Goal: Task Accomplishment & Management: Manage account settings

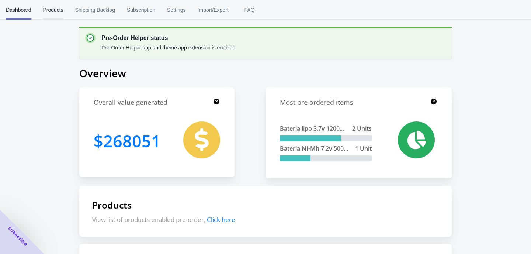
click at [59, 11] on span "Products" at bounding box center [53, 9] width 20 height 19
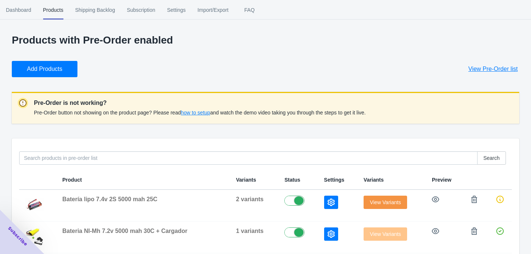
scroll to position [1, 0]
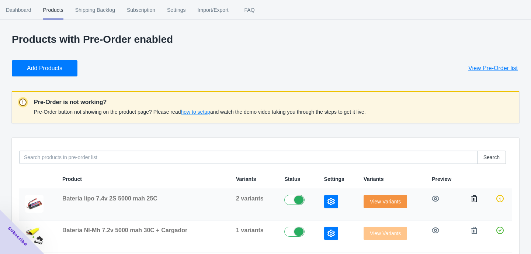
click at [473, 200] on icon "button" at bounding box center [474, 198] width 7 height 7
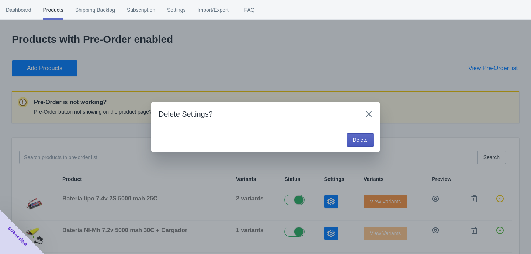
click at [362, 142] on span "Delete" at bounding box center [360, 140] width 15 height 6
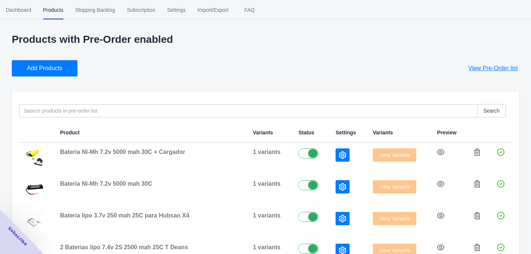
click at [488, 69] on span "View Pre-Order list" at bounding box center [493, 68] width 49 height 7
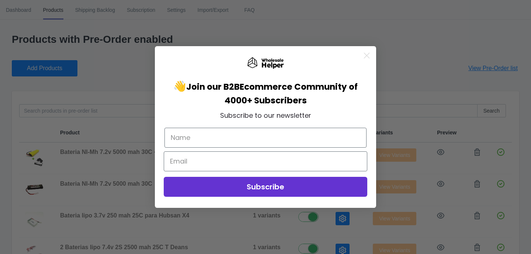
drag, startPoint x: 364, startPoint y: 56, endPoint x: 375, endPoint y: 61, distance: 11.7
click at [364, 56] on circle "Close dialog" at bounding box center [367, 55] width 12 height 12
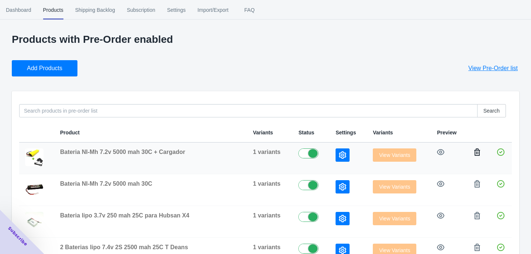
click at [478, 154] on icon "button" at bounding box center [477, 151] width 7 height 7
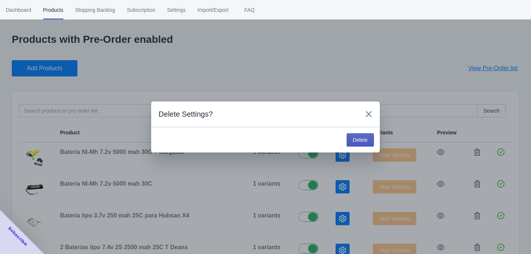
click at [373, 142] on button "Delete" at bounding box center [360, 139] width 27 height 13
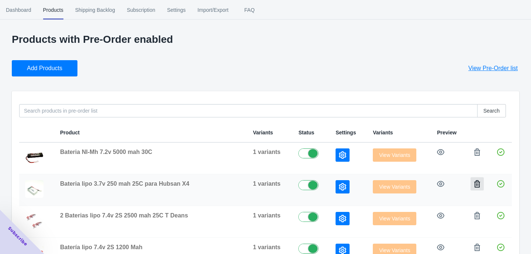
click at [475, 185] on icon "button" at bounding box center [478, 183] width 6 height 7
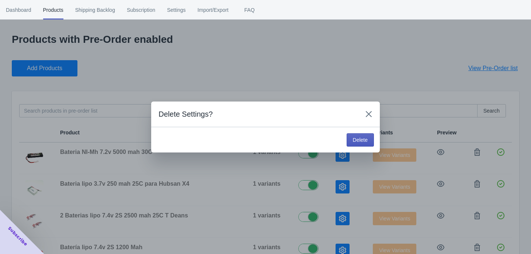
click at [357, 141] on span "Delete" at bounding box center [360, 140] width 15 height 6
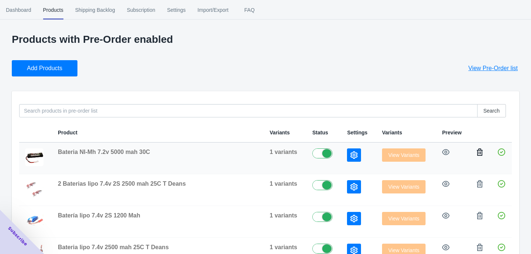
click at [480, 152] on icon "button" at bounding box center [479, 151] width 7 height 7
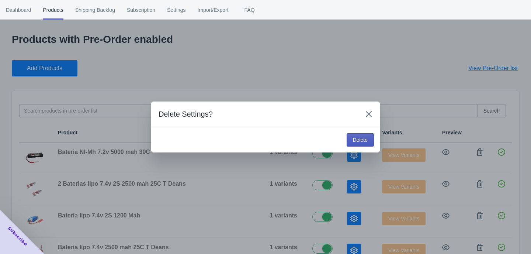
click at [365, 141] on span "Delete" at bounding box center [360, 140] width 15 height 6
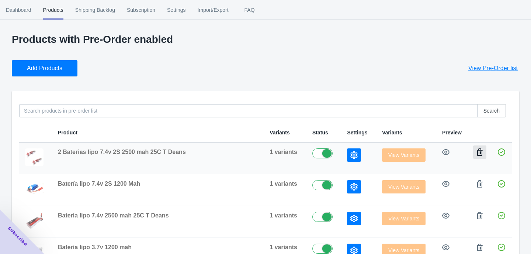
click at [479, 152] on icon "button" at bounding box center [480, 151] width 6 height 7
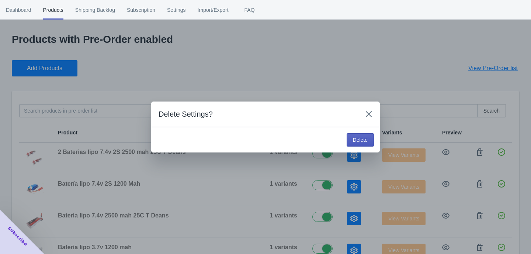
click at [361, 139] on span "Delete" at bounding box center [360, 140] width 15 height 6
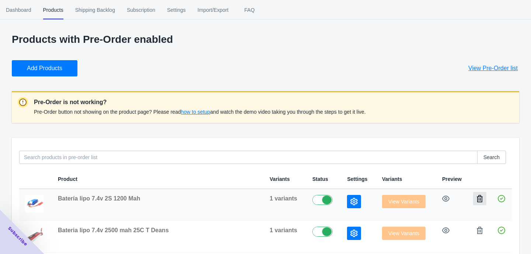
click at [479, 203] on button "button" at bounding box center [480, 198] width 13 height 13
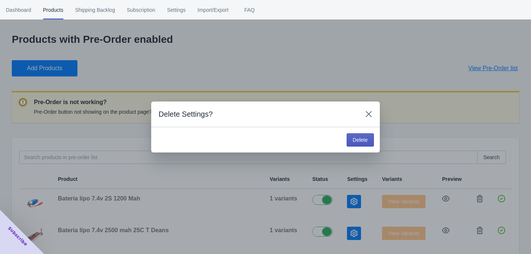
click at [362, 141] on span "Delete" at bounding box center [360, 140] width 15 height 6
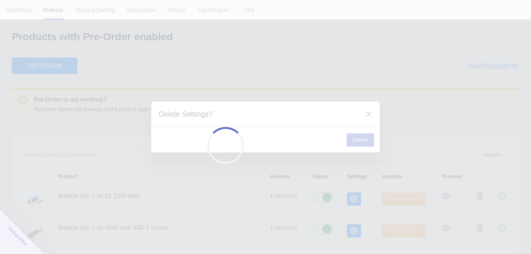
scroll to position [13, 0]
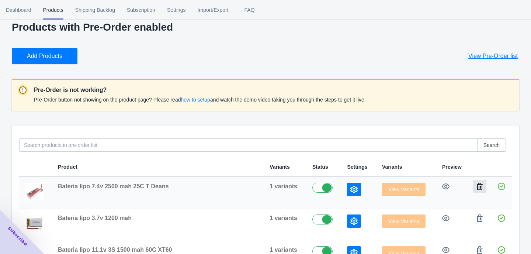
click at [481, 187] on icon "button" at bounding box center [480, 186] width 6 height 7
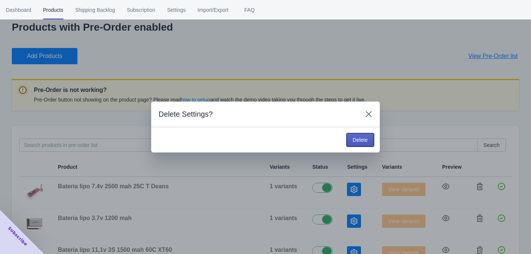
click at [355, 136] on button "Delete" at bounding box center [360, 139] width 27 height 13
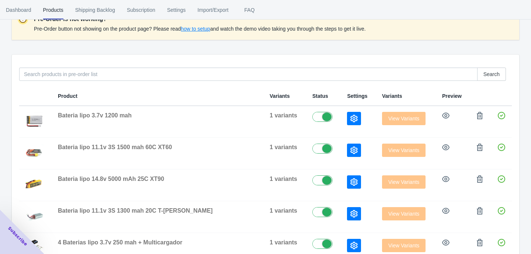
scroll to position [167, 0]
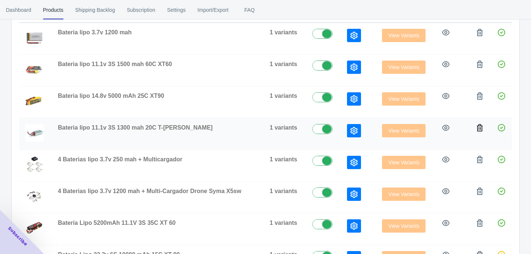
click at [479, 132] on button "button" at bounding box center [480, 127] width 13 height 13
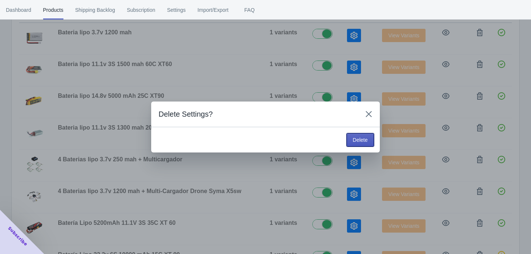
click at [360, 140] on span "Delete" at bounding box center [360, 140] width 15 height 6
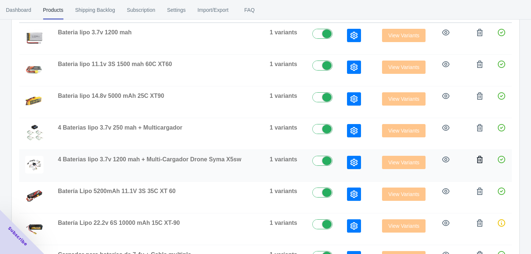
click at [483, 158] on icon "button" at bounding box center [480, 159] width 6 height 7
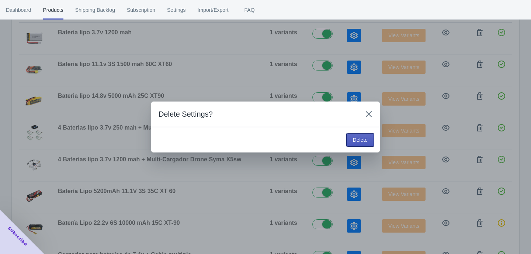
click at [356, 139] on span "Delete" at bounding box center [360, 140] width 15 height 6
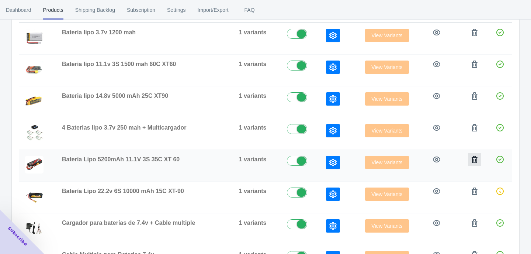
click at [475, 162] on icon "button" at bounding box center [474, 159] width 7 height 7
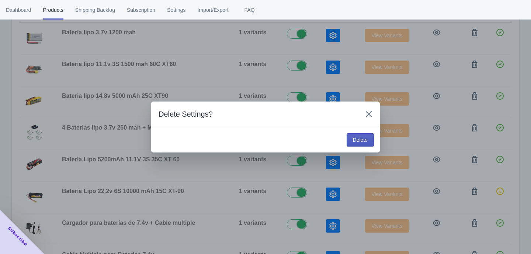
click at [371, 144] on button "Delete" at bounding box center [360, 139] width 27 height 13
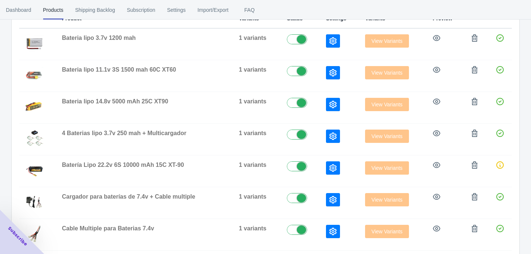
scroll to position [173, 0]
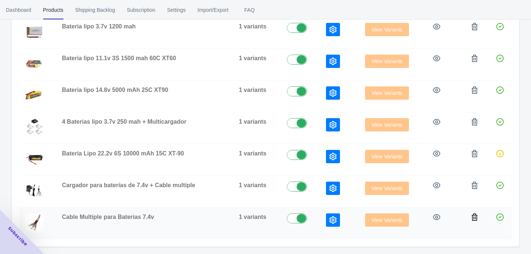
click at [478, 221] on button "button" at bounding box center [474, 216] width 13 height 13
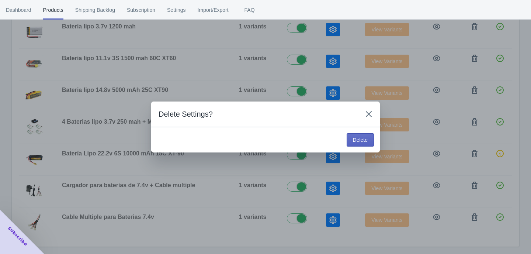
click at [354, 142] on span "Delete" at bounding box center [360, 140] width 15 height 6
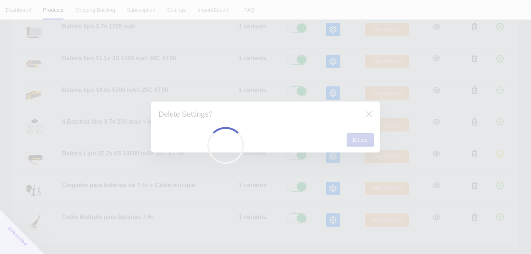
scroll to position [141, 0]
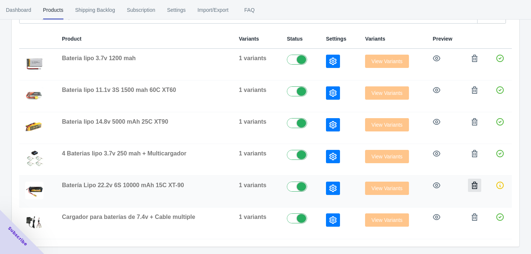
click at [474, 185] on icon "button" at bounding box center [474, 185] width 7 height 7
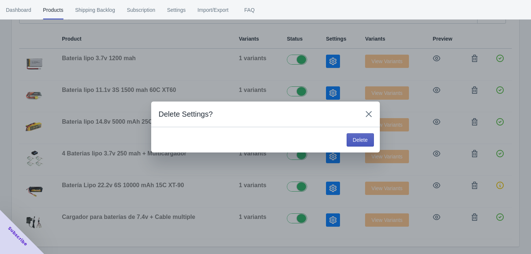
click at [371, 141] on button "Delete" at bounding box center [360, 139] width 27 height 13
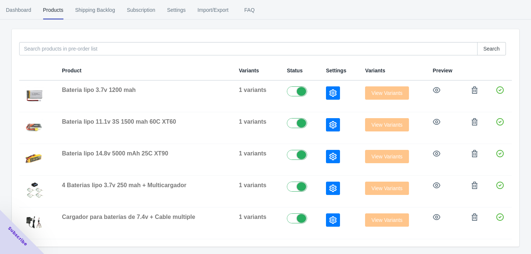
scroll to position [63, 0]
click at [477, 155] on icon "button" at bounding box center [475, 153] width 6 height 7
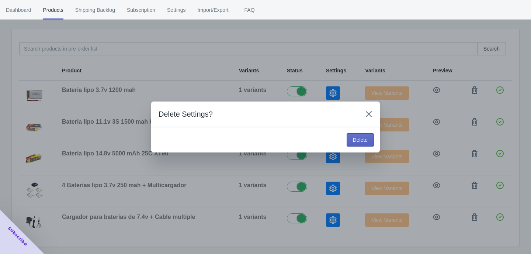
click at [372, 144] on button "Delete" at bounding box center [360, 139] width 27 height 13
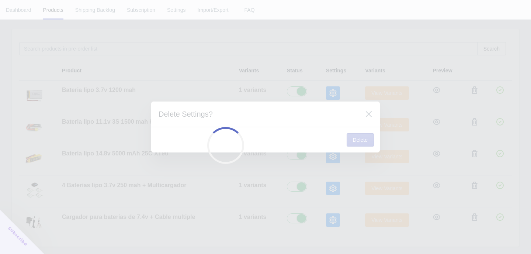
scroll to position [31, 0]
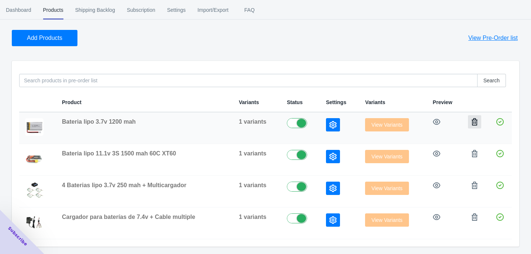
click at [475, 123] on icon "button" at bounding box center [474, 121] width 7 height 7
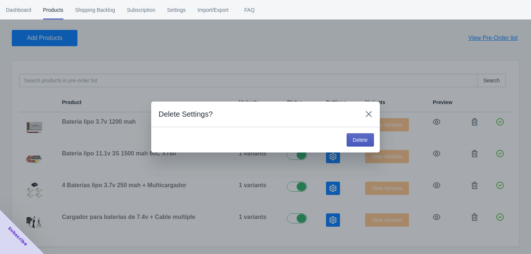
click at [366, 138] on span "Delete" at bounding box center [360, 140] width 15 height 6
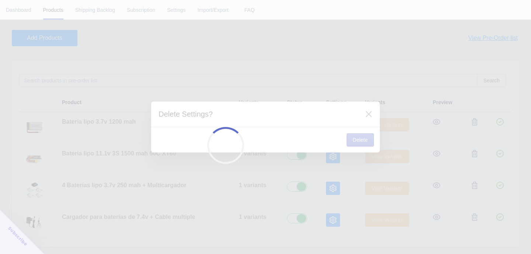
scroll to position [0, 0]
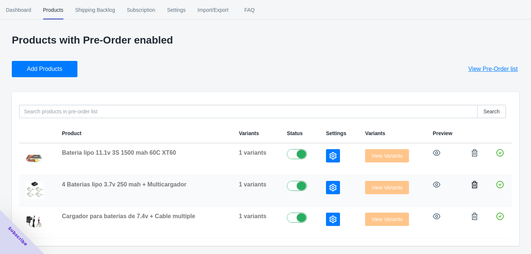
click at [474, 186] on icon "button" at bounding box center [475, 184] width 6 height 7
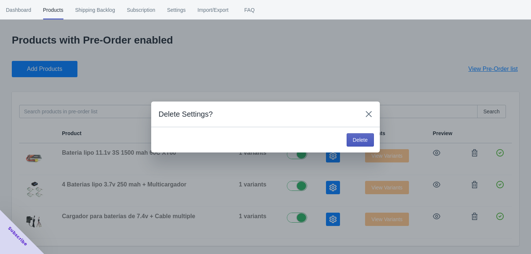
click at [368, 143] on button "Delete" at bounding box center [360, 139] width 27 height 13
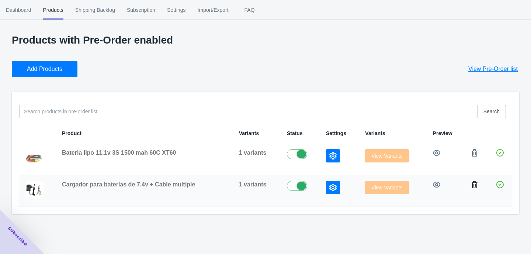
click at [475, 185] on icon "button" at bounding box center [474, 184] width 7 height 7
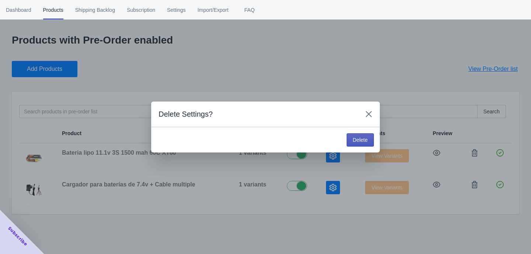
click at [367, 142] on span "Delete" at bounding box center [360, 140] width 15 height 6
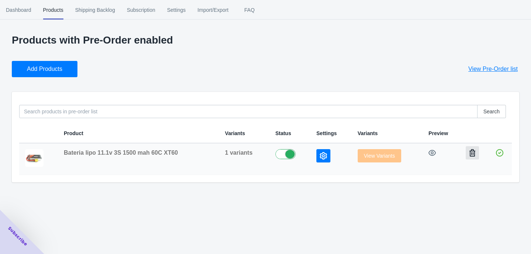
click at [474, 154] on icon "button" at bounding box center [473, 152] width 6 height 7
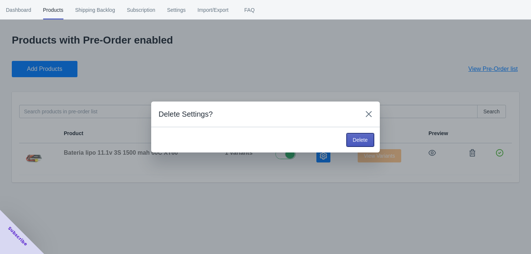
click at [366, 138] on span "Delete" at bounding box center [360, 140] width 15 height 6
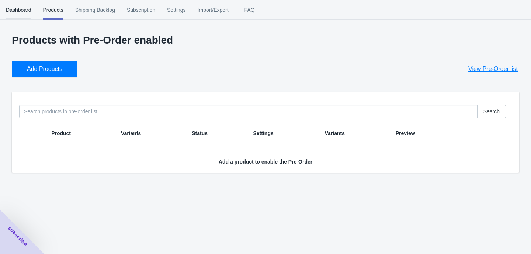
click at [24, 12] on span "Dashboard" at bounding box center [18, 9] width 25 height 19
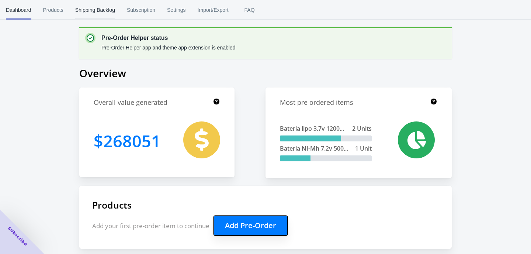
click at [94, 8] on span "Shipping Backlog" at bounding box center [95, 9] width 40 height 19
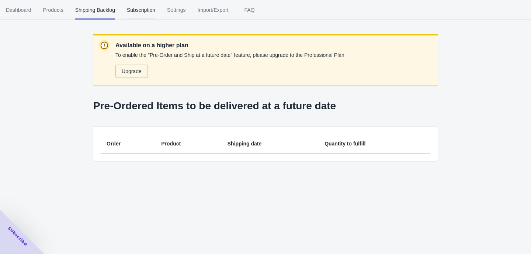
click at [155, 10] on span "Subscription" at bounding box center [141, 9] width 28 height 19
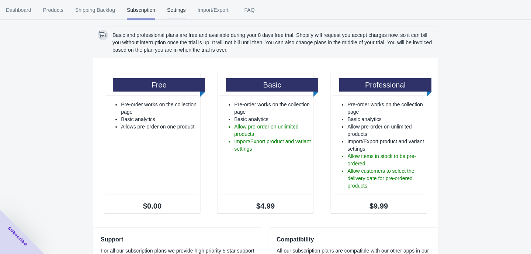
click at [180, 10] on span "Settings" at bounding box center [176, 9] width 19 height 19
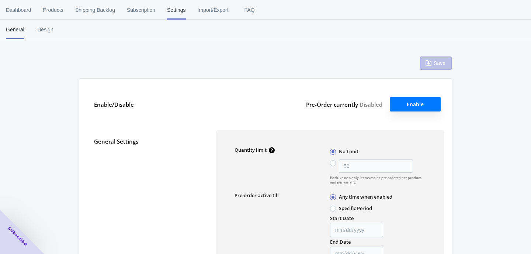
type input "50"
type input "Pre-Order"
type textarea "¡El artículo se ha añadido al carrito!"
type textarea "El nivel de inventario es <cantidad>. Algunos artículos estarán pedidos con ant…"
type textarea "Sólo quedan <qty> artículos en stock."
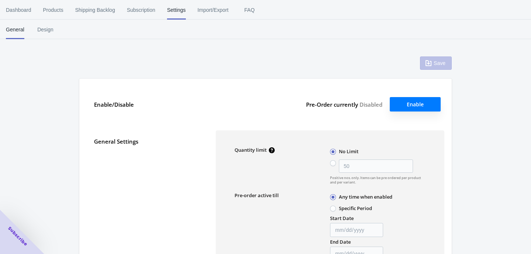
type textarea "Se puede pedir por adelantado un máximo de <qty> productos."
click at [228, 12] on span "Import/Export" at bounding box center [213, 9] width 31 height 19
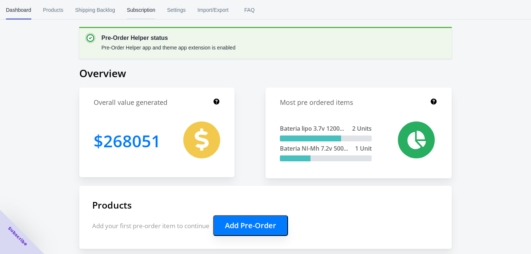
click at [136, 16] on span "Subscription" at bounding box center [141, 9] width 28 height 19
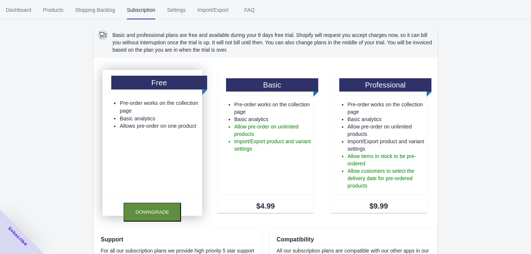
click at [139, 213] on button "Downgrade" at bounding box center [153, 212] width 58 height 19
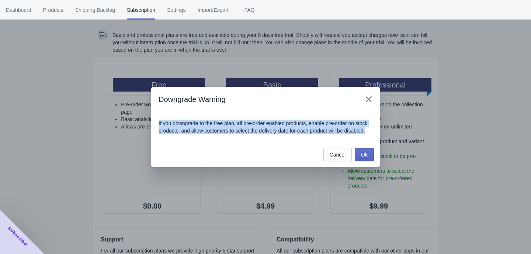
drag, startPoint x: 193, startPoint y: 137, endPoint x: 152, endPoint y: 122, distance: 43.7
click at [152, 122] on section "If you downgrade to the free plan, all pre-order enabled products, enable pre-o…" at bounding box center [265, 127] width 229 height 30
copy p "If you downgrade to the free plan, all pre-order enabled products, enable pre-o…"
click at [364, 158] on span "Ok" at bounding box center [364, 155] width 7 height 6
